Goal: Use online tool/utility: Utilize a website feature to perform a specific function

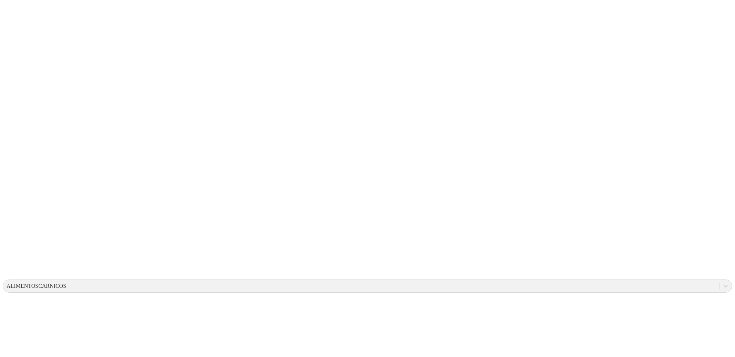
click at [66, 283] on div "ALIMENTOSCARNICOS" at bounding box center [37, 286] width 60 height 6
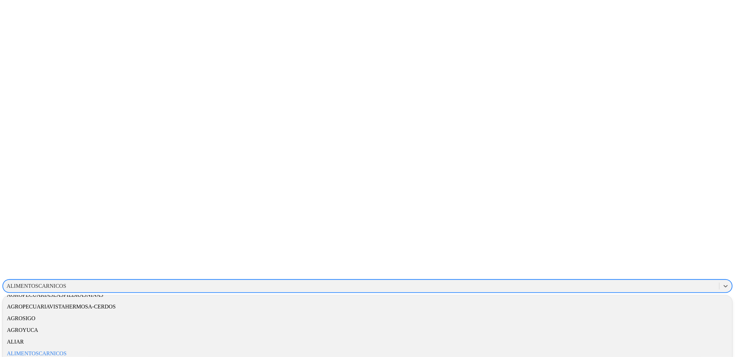
scroll to position [91, 0]
click at [653, 335] on div "ALIAR" at bounding box center [367, 341] width 729 height 12
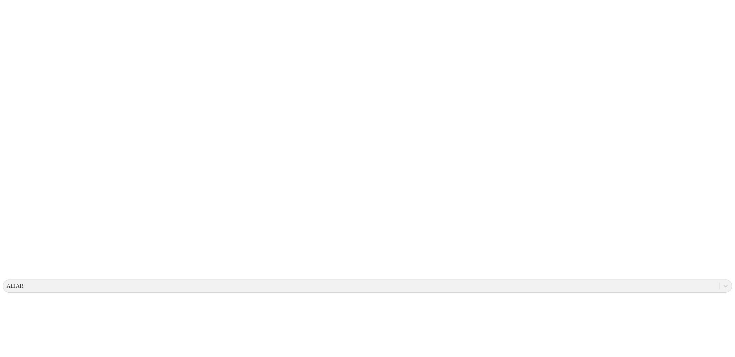
type input "cach"
drag, startPoint x: 334, startPoint y: 73, endPoint x: 330, endPoint y: 73, distance: 3.5
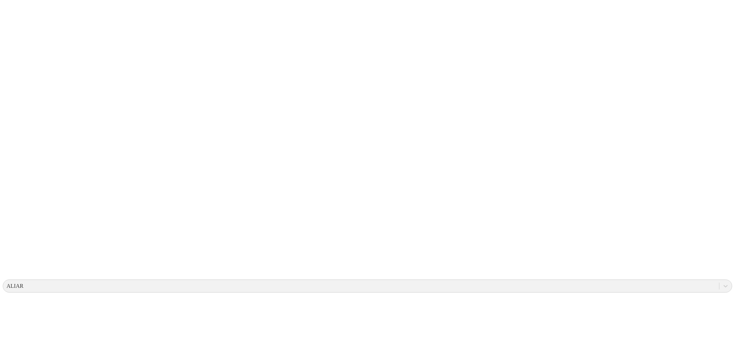
drag, startPoint x: 553, startPoint y: 84, endPoint x: 556, endPoint y: 80, distance: 5.0
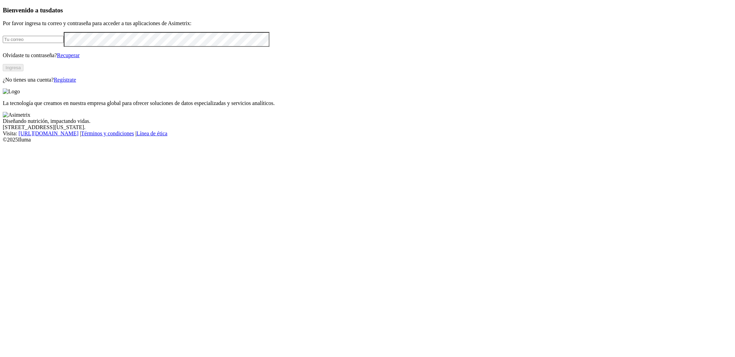
type input "[PERSON_NAME][EMAIL_ADDRESS][DOMAIN_NAME]"
click at [23, 71] on button "Ingresa" at bounding box center [13, 67] width 21 height 7
